Goal: Task Accomplishment & Management: Manage account settings

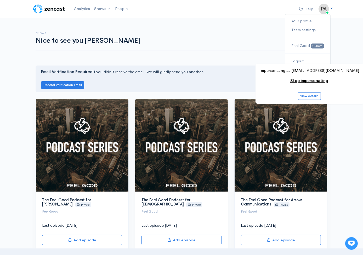
click at [322, 12] on img at bounding box center [324, 9] width 10 height 10
click at [310, 21] on link "Your profile" at bounding box center [307, 20] width 45 height 9
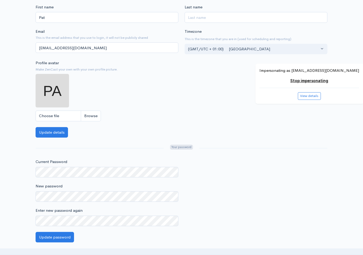
scroll to position [31, 0]
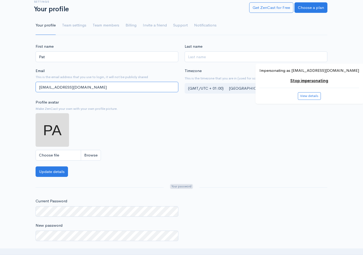
click at [51, 87] on input "[EMAIL_ADDRESS][DOMAIN_NAME]" at bounding box center [107, 87] width 143 height 11
type input "[EMAIL_ADDRESS][DOMAIN_NAME]"
click at [9, 106] on div "First name [PERSON_NAME] Last name Email This is the email address that you use…" at bounding box center [181, 168] width 363 height 251
click at [73, 87] on input "[EMAIL_ADDRESS][DOMAIN_NAME]" at bounding box center [107, 87] width 143 height 11
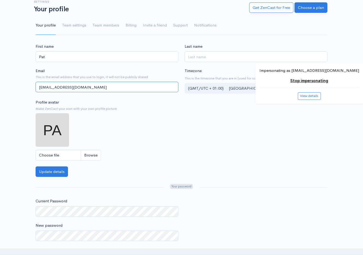
click at [73, 87] on input "[EMAIL_ADDRESS][DOMAIN_NAME]" at bounding box center [107, 87] width 143 height 11
click at [113, 25] on link "Team members" at bounding box center [106, 25] width 27 height 19
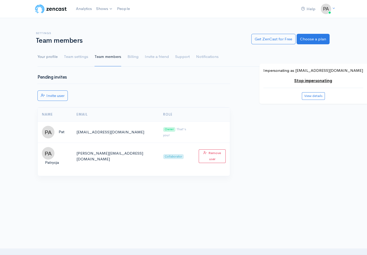
click at [53, 57] on link "Your profile" at bounding box center [47, 56] width 20 height 19
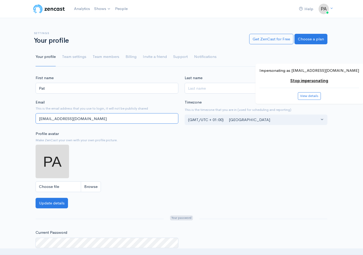
click at [83, 118] on input "[EMAIL_ADDRESS][DOMAIN_NAME]" at bounding box center [107, 118] width 143 height 11
paste input "cj"
type input "[EMAIL_ADDRESS][DOMAIN_NAME]"
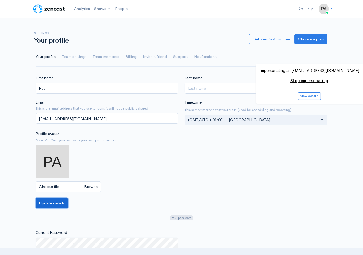
click at [60, 204] on button "Update details" at bounding box center [52, 202] width 32 height 11
